Goal: Task Accomplishment & Management: Use online tool/utility

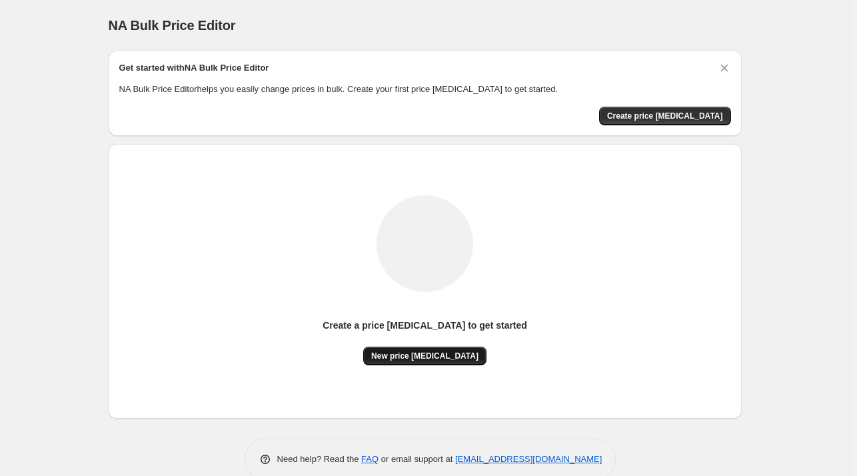
click at [436, 352] on span "New price change job" at bounding box center [424, 355] width 107 height 11
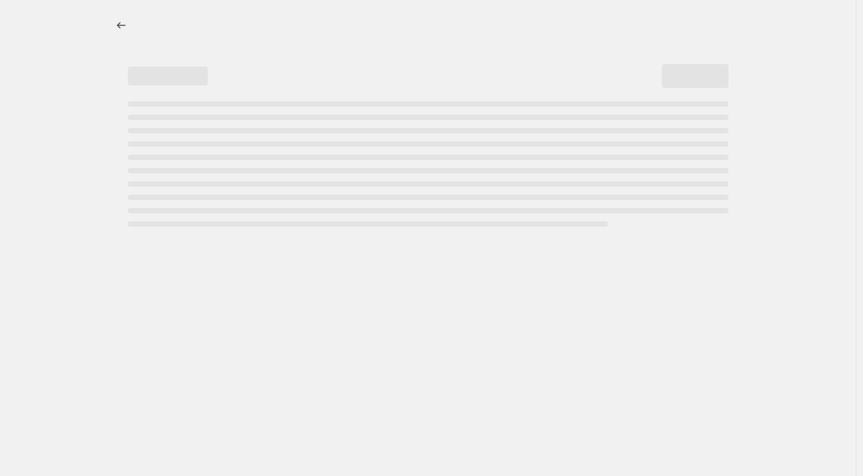
select select "percentage"
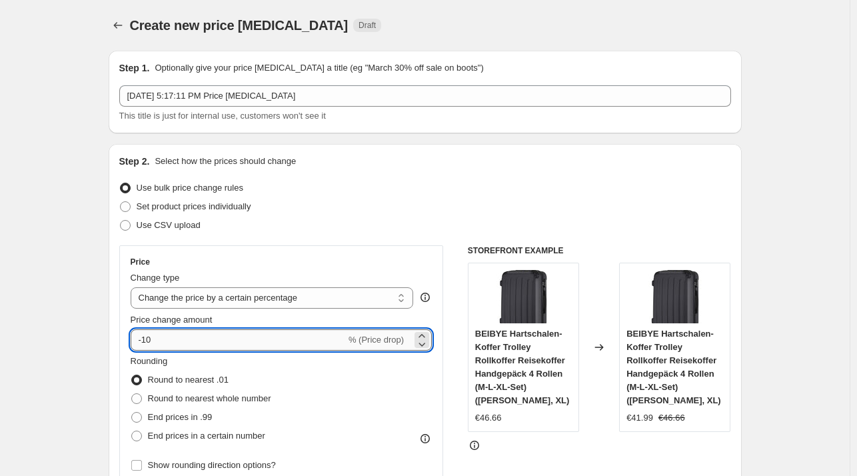
click at [274, 344] on input "-10" at bounding box center [238, 339] width 215 height 21
type input "-1"
type input "-29"
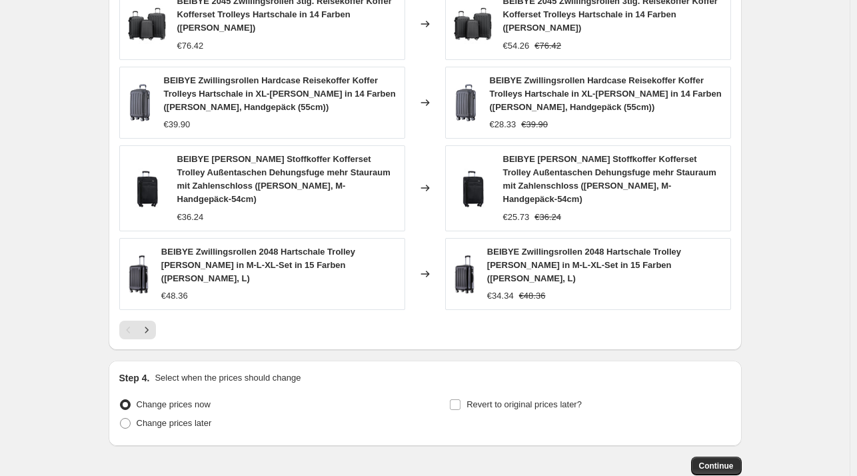
scroll to position [903, 0]
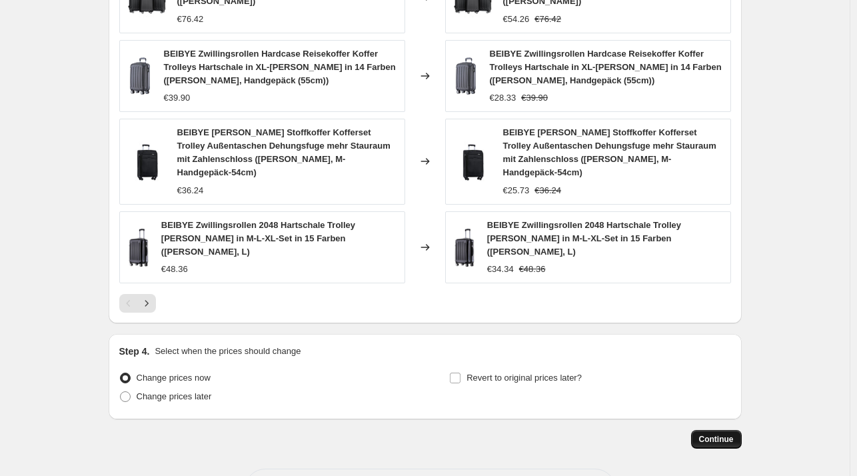
click at [722, 434] on span "Continue" at bounding box center [716, 439] width 35 height 11
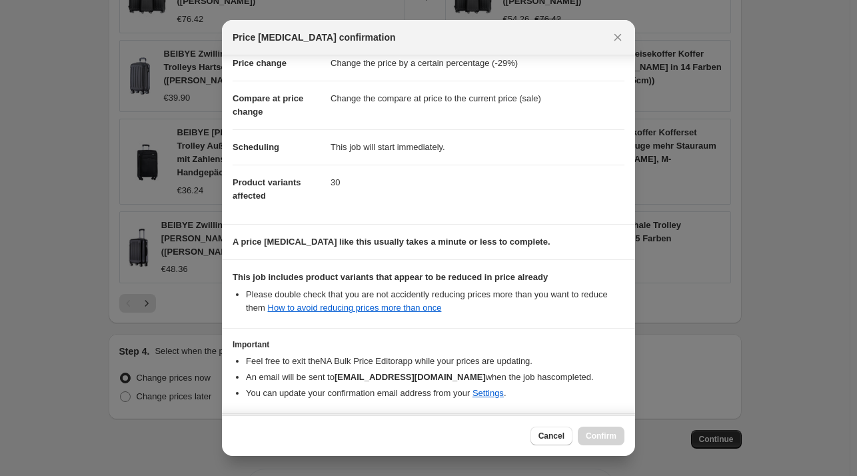
scroll to position [84, 0]
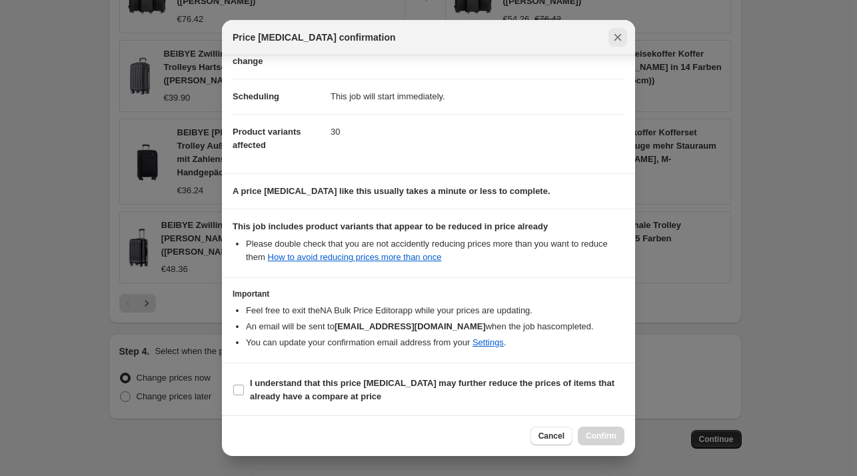
click at [617, 40] on icon "Close" at bounding box center [617, 37] width 13 height 13
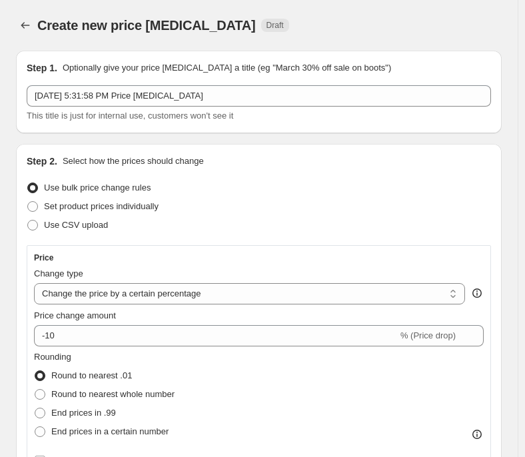
select select "percentage"
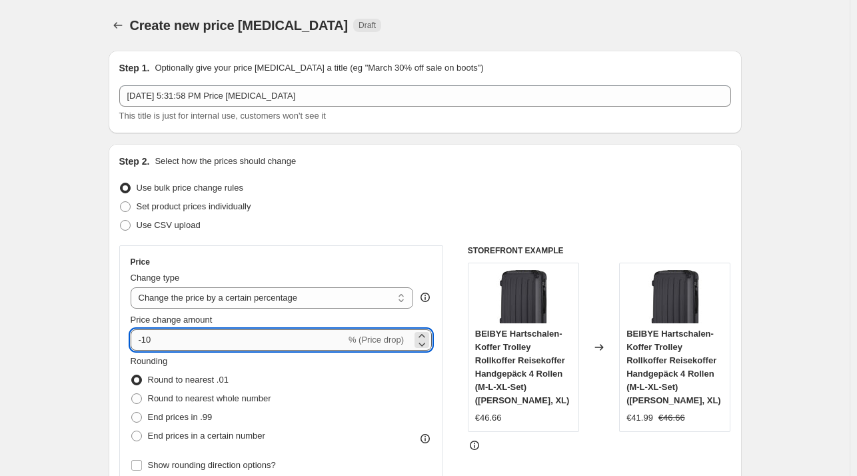
click at [229, 341] on input "-10" at bounding box center [238, 339] width 215 height 21
type input "-1"
type input "-27"
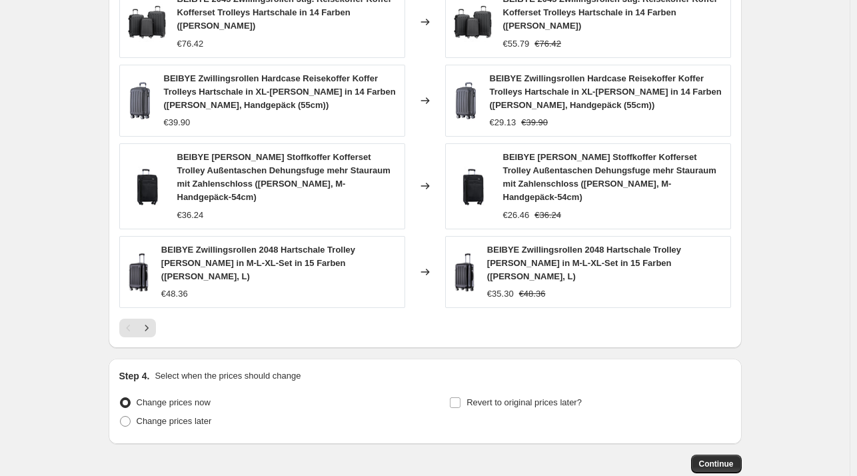
scroll to position [903, 0]
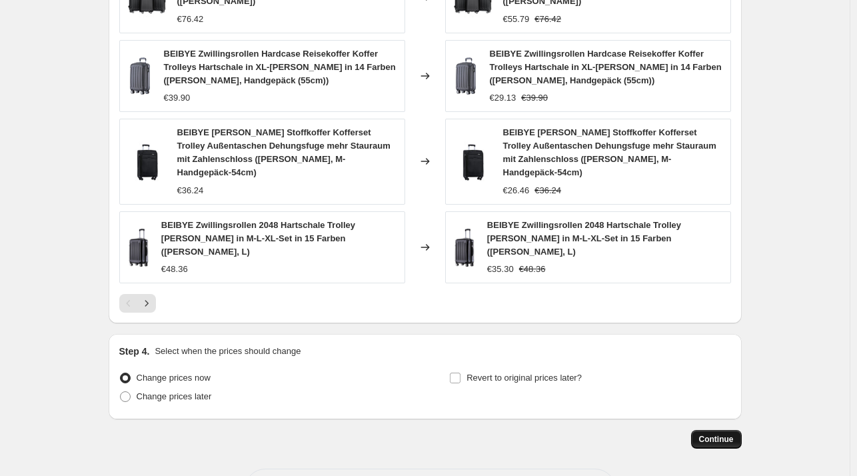
click at [524, 434] on span "Continue" at bounding box center [716, 439] width 35 height 11
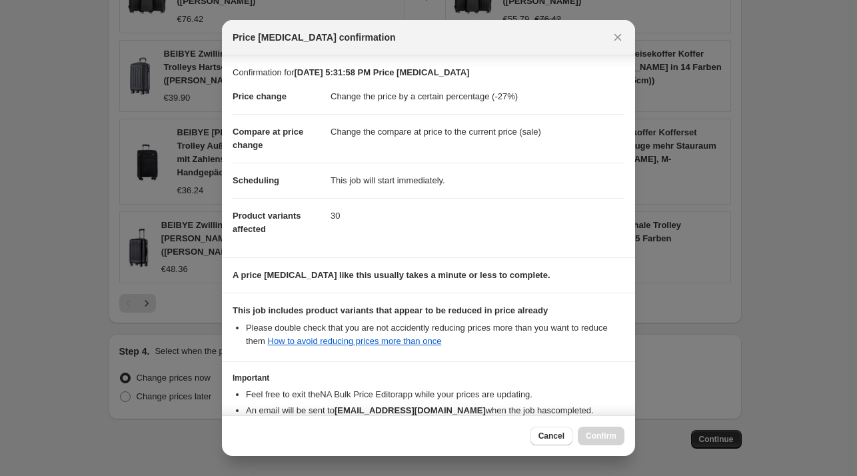
scroll to position [84, 0]
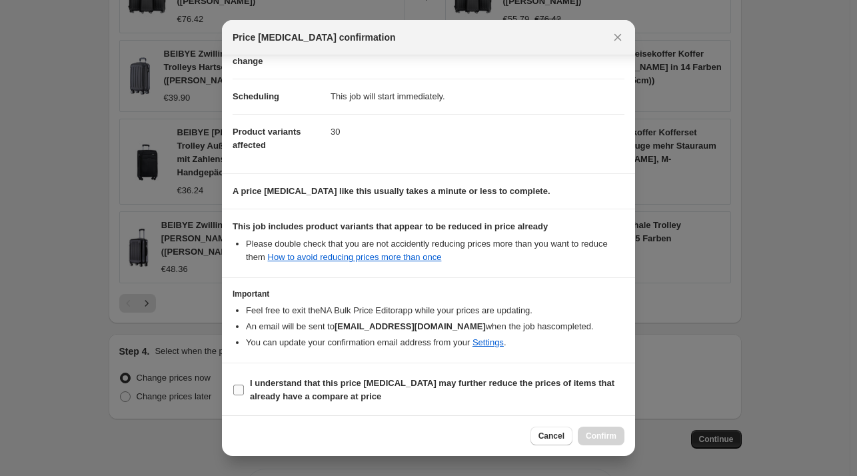
click at [310, 396] on b "I understand that this price [MEDICAL_DATA] may further reduce the prices of it…" at bounding box center [432, 389] width 364 height 23
click at [244, 395] on input "I understand that this price [MEDICAL_DATA] may further reduce the prices of it…" at bounding box center [238, 389] width 11 height 11
checkbox input "true"
click at [524, 430] on button "Confirm" at bounding box center [601, 435] width 47 height 19
